Goal: Book appointment/travel/reservation

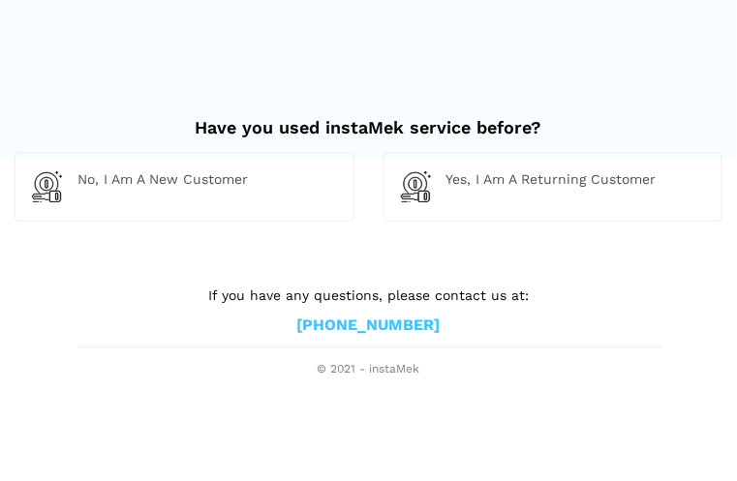
click at [597, 378] on html "Have you used instaMek service before? No, I am a new customer Yes, I am a retu…" at bounding box center [368, 189] width 737 height 378
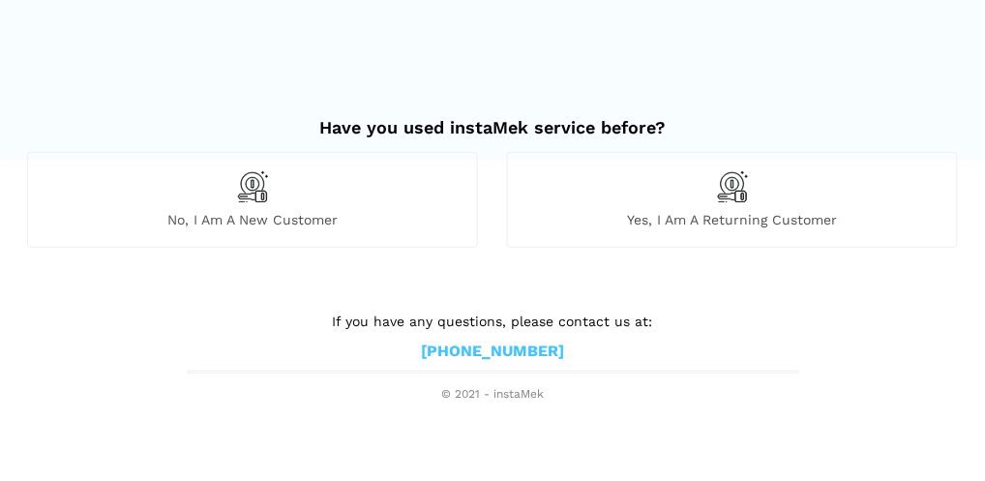
click at [277, 222] on span "No, I am a new customer" at bounding box center [252, 219] width 449 height 17
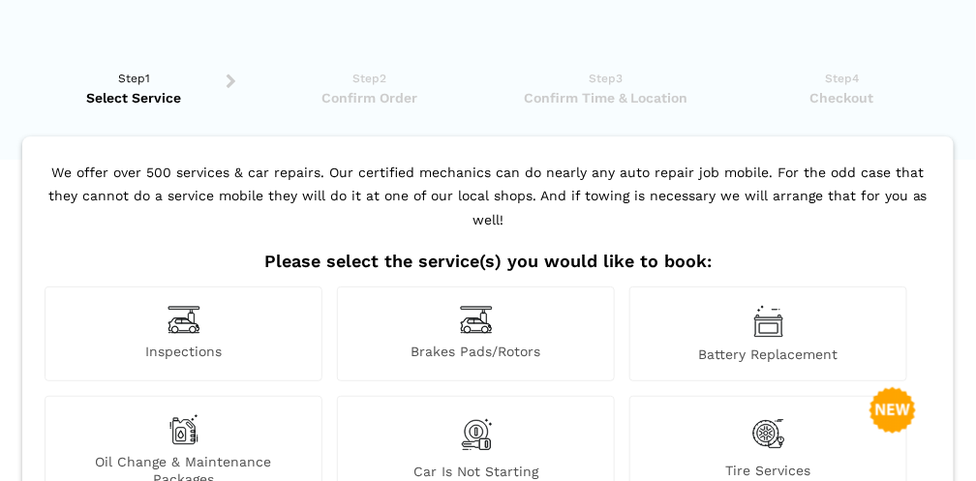
scroll to position [421, 0]
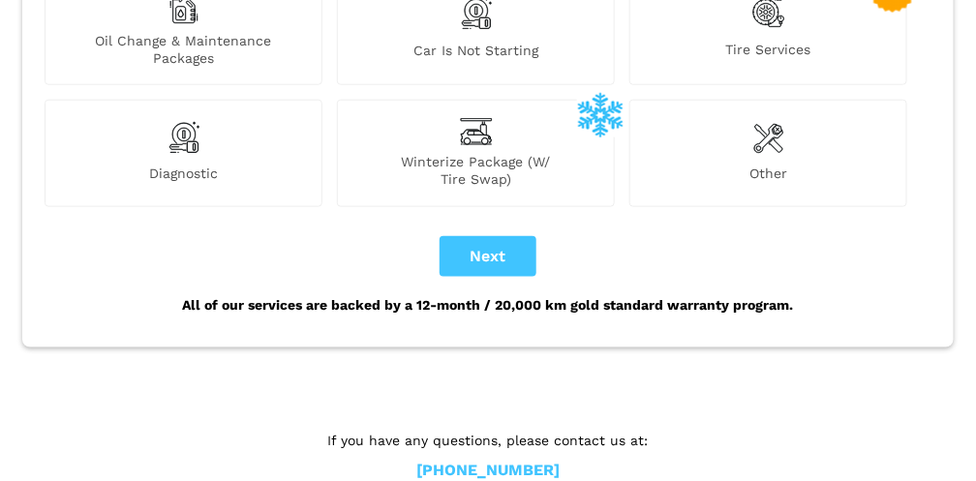
click at [528, 461] on link "[PHONE_NUMBER]" at bounding box center [487, 471] width 143 height 20
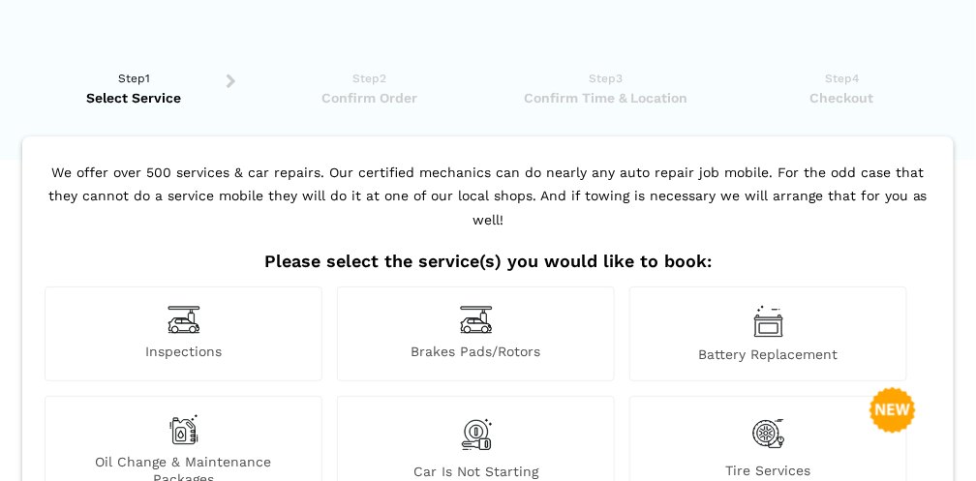
click at [712, 60] on ul "Step1 Select Service Step2 Confirm Order Step3 Confirm Time & Location Step4 Ch…" at bounding box center [487, 92] width 931 height 87
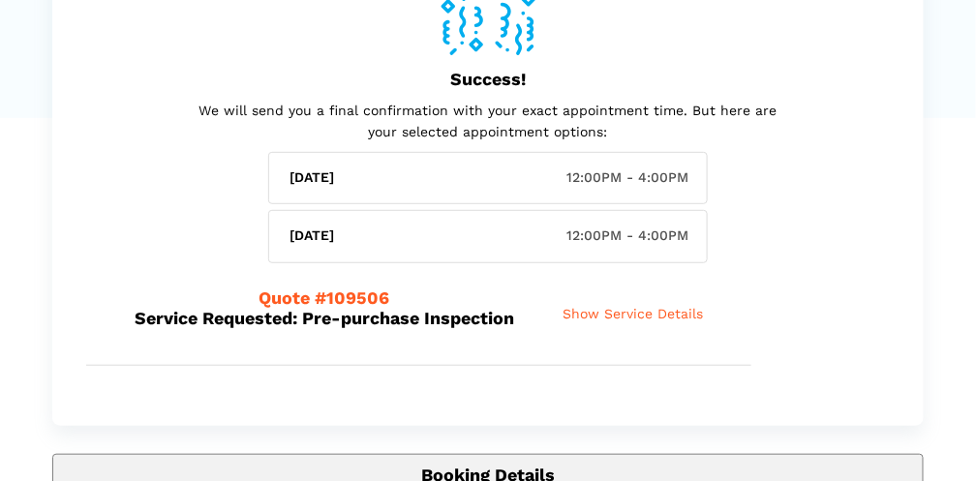
scroll to position [576, 0]
